Goal: Check status: Check status

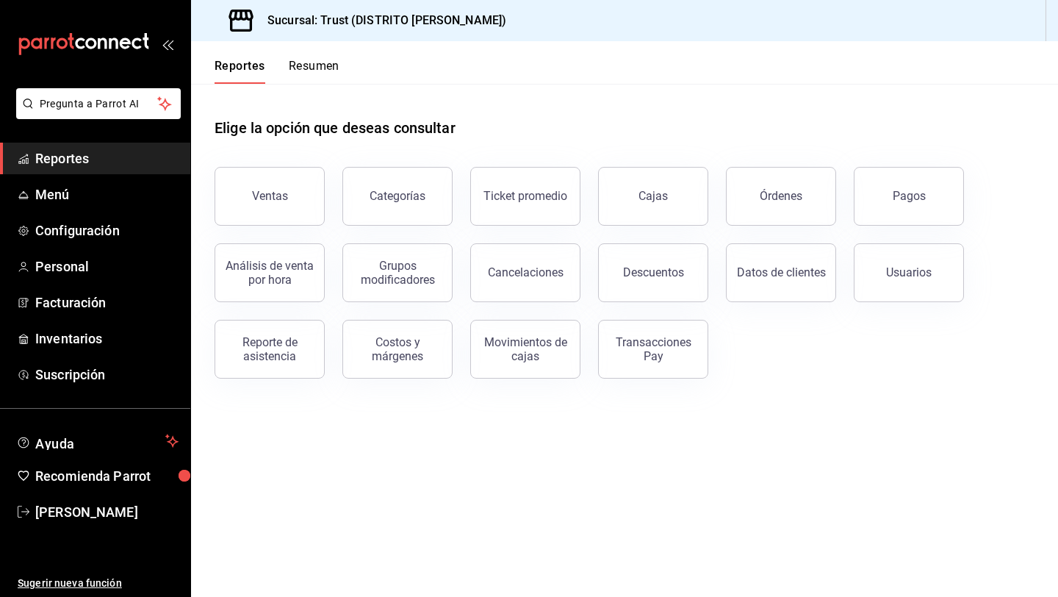
click at [314, 60] on button "Resumen" at bounding box center [314, 71] width 51 height 25
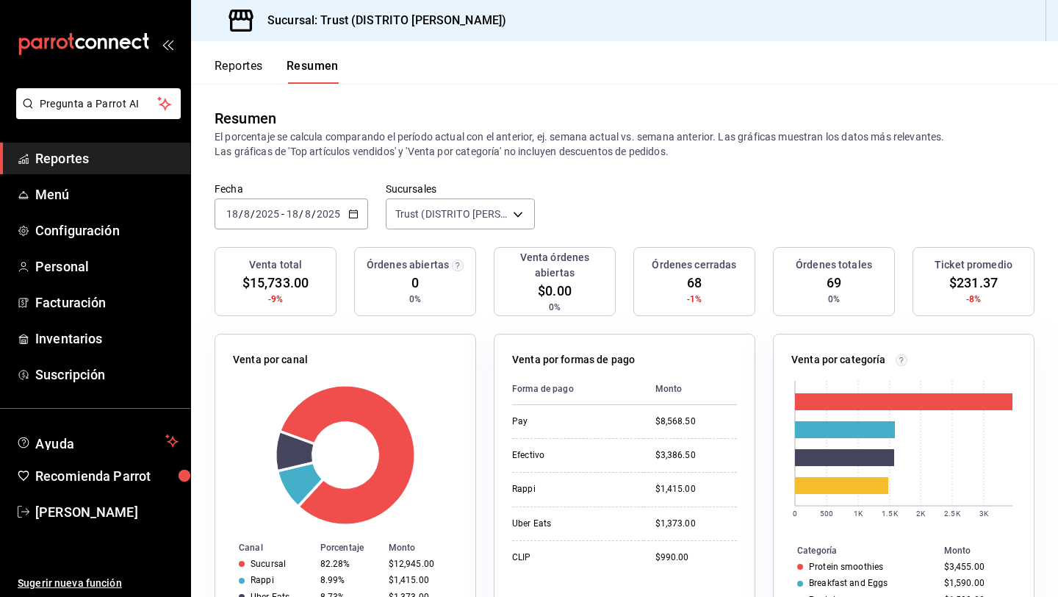
click at [334, 215] on input "2025" at bounding box center [328, 214] width 25 height 12
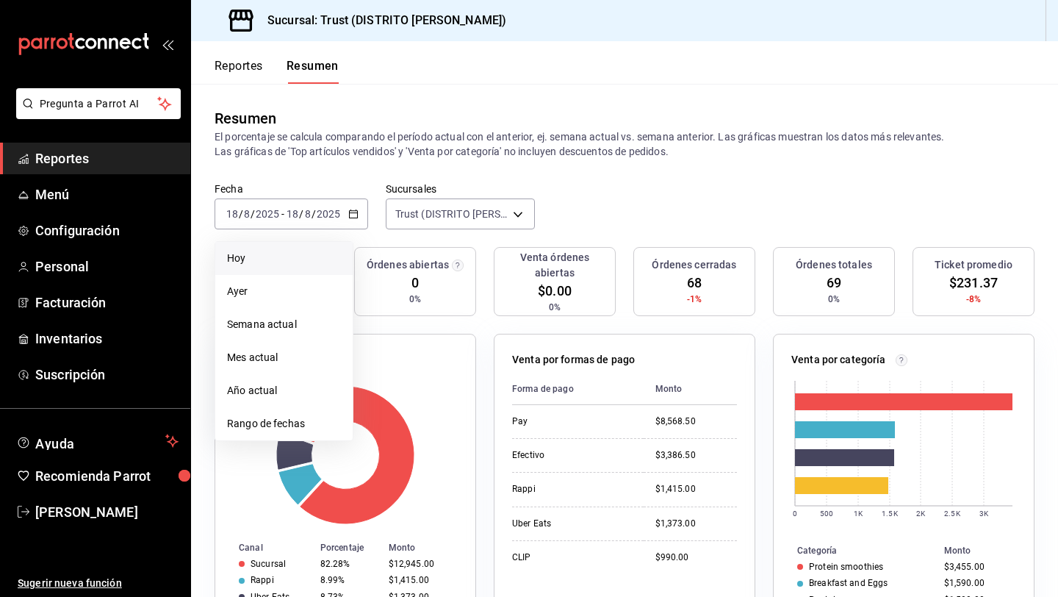
click at [278, 266] on li "Hoy" at bounding box center [283, 258] width 137 height 33
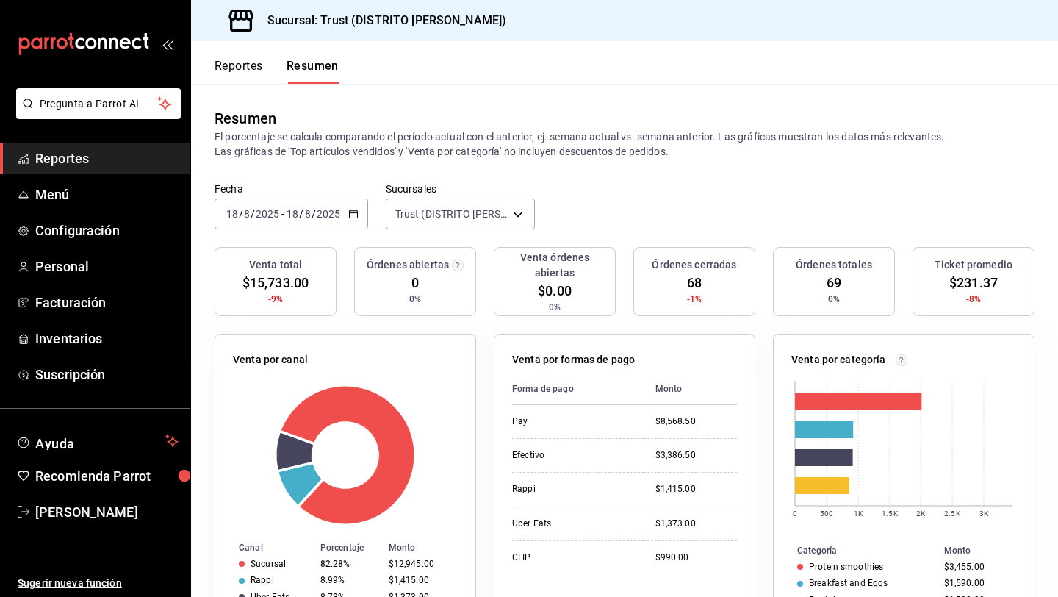
click at [320, 217] on input "2025" at bounding box center [328, 214] width 25 height 12
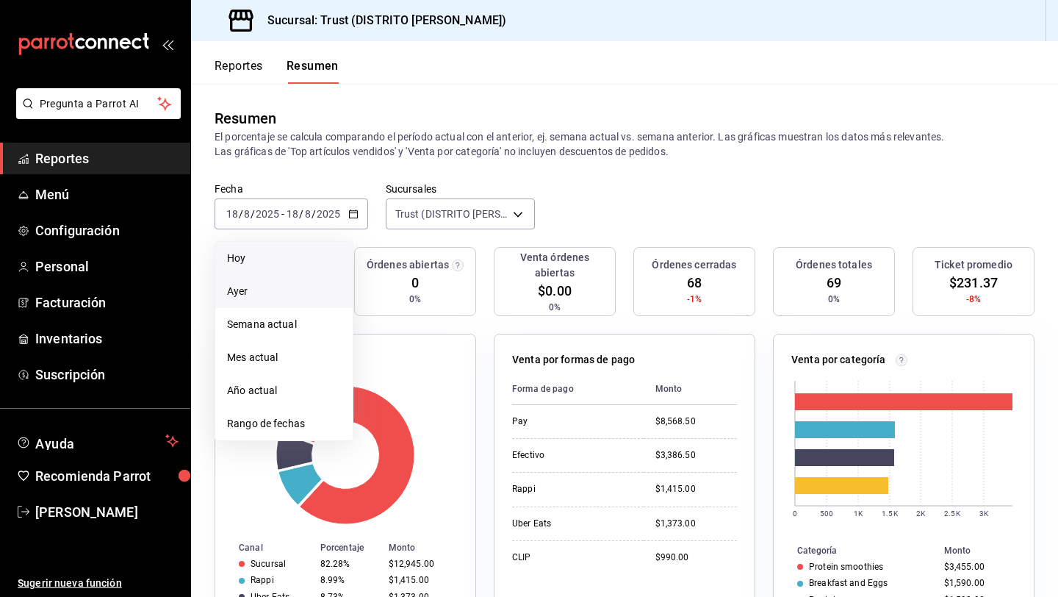
click at [291, 285] on span "Ayer" at bounding box center [284, 291] width 114 height 15
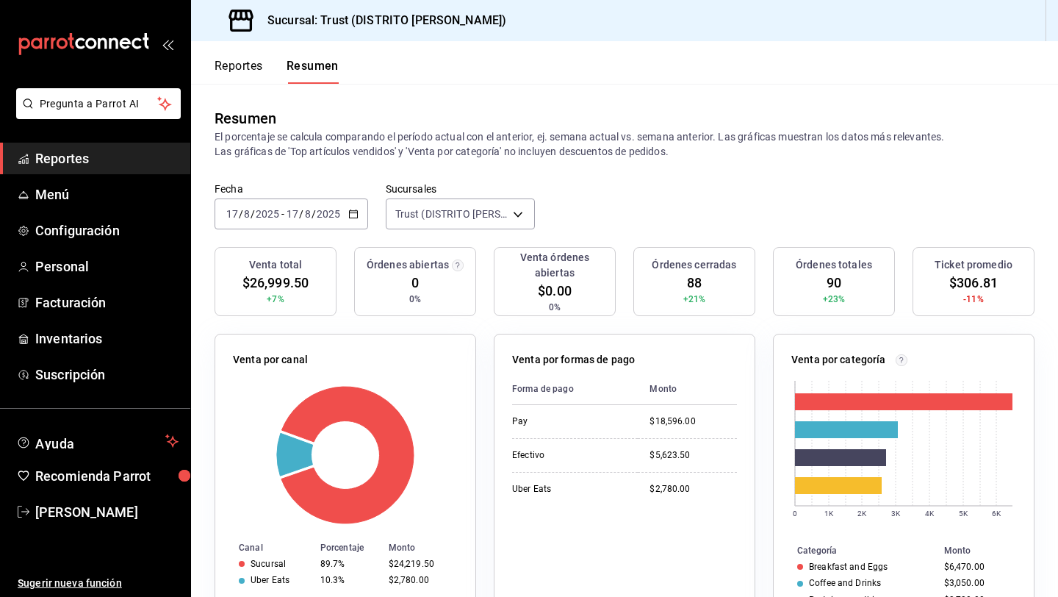
click at [276, 216] on input "2025" at bounding box center [267, 214] width 25 height 12
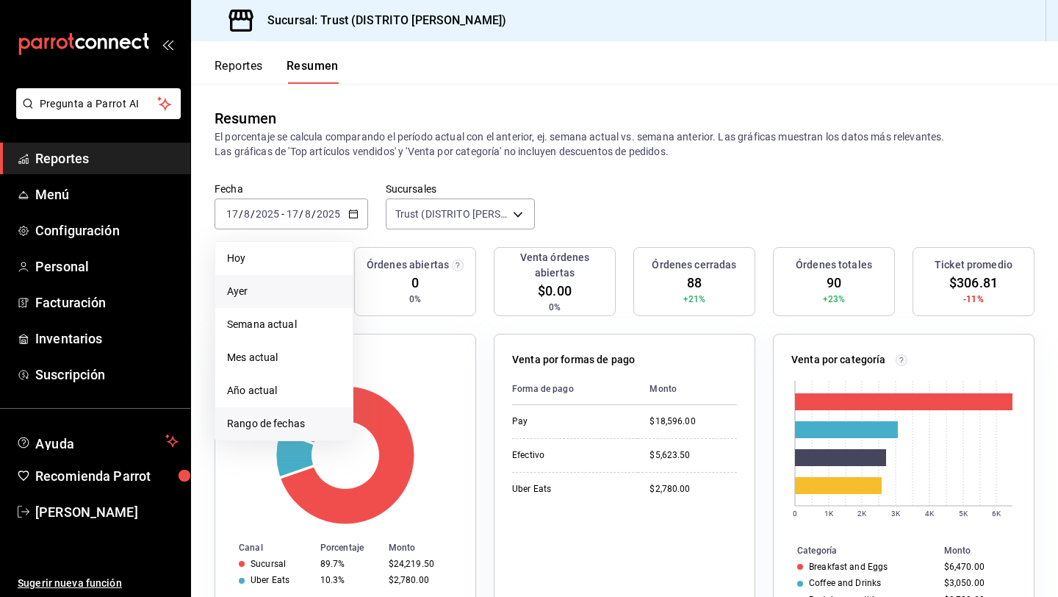
click at [281, 426] on span "Rango de fechas" at bounding box center [284, 423] width 114 height 15
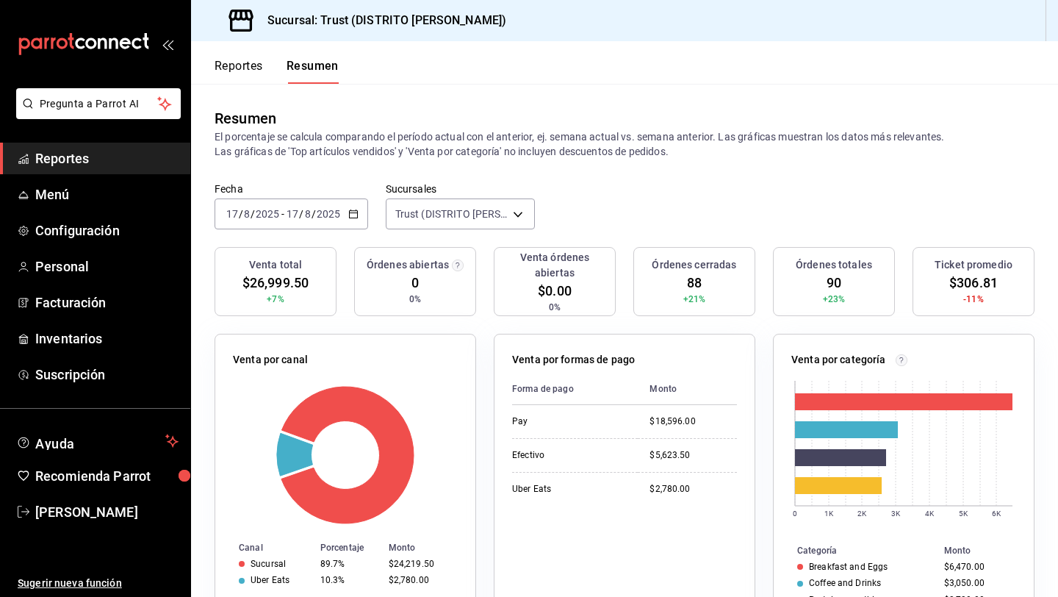
click at [433, 522] on rect at bounding box center [345, 455] width 225 height 140
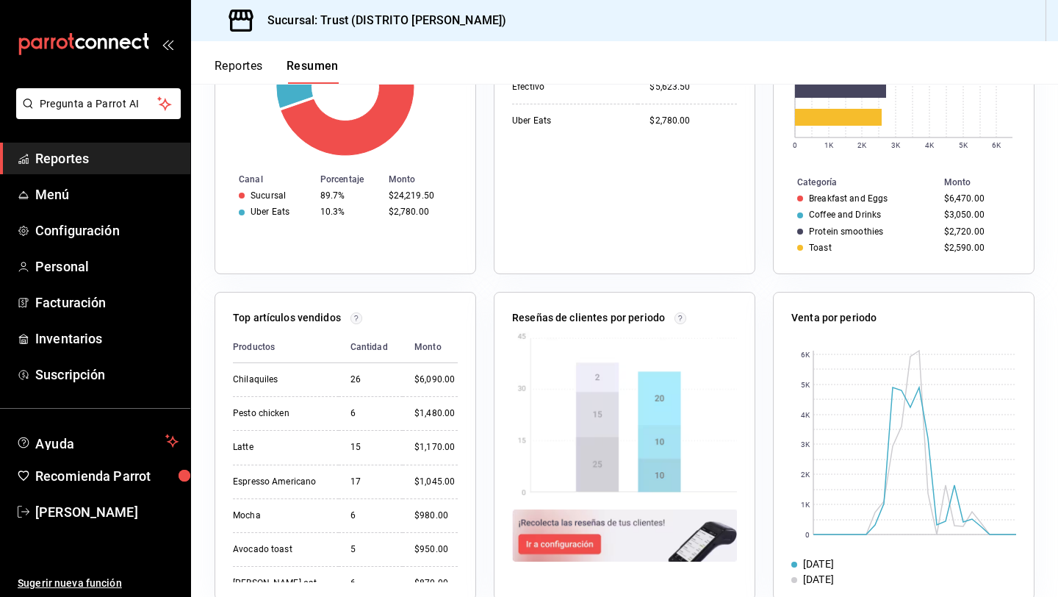
scroll to position [366, 0]
